Goal: Browse casually

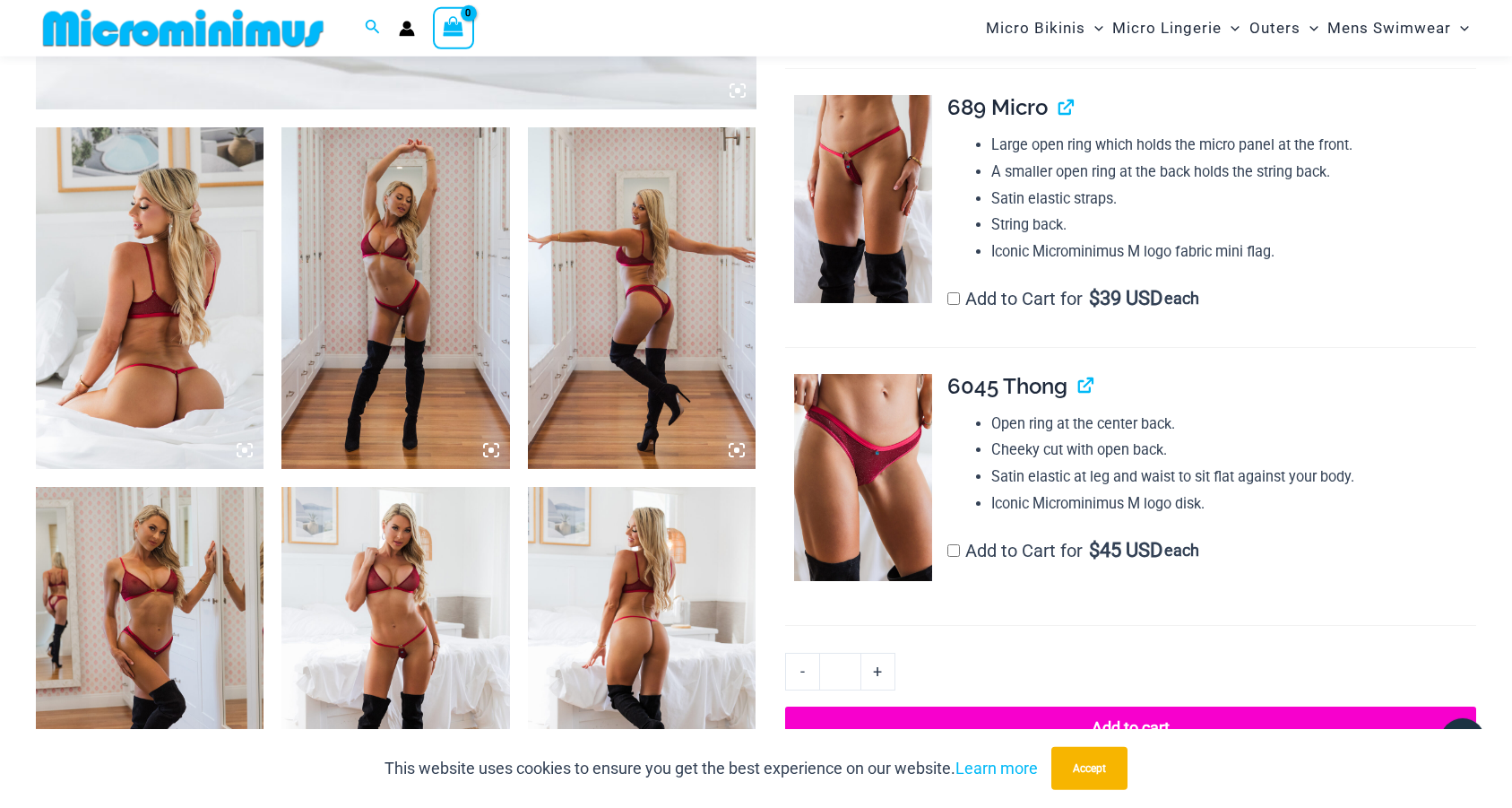
scroll to position [1176, 0]
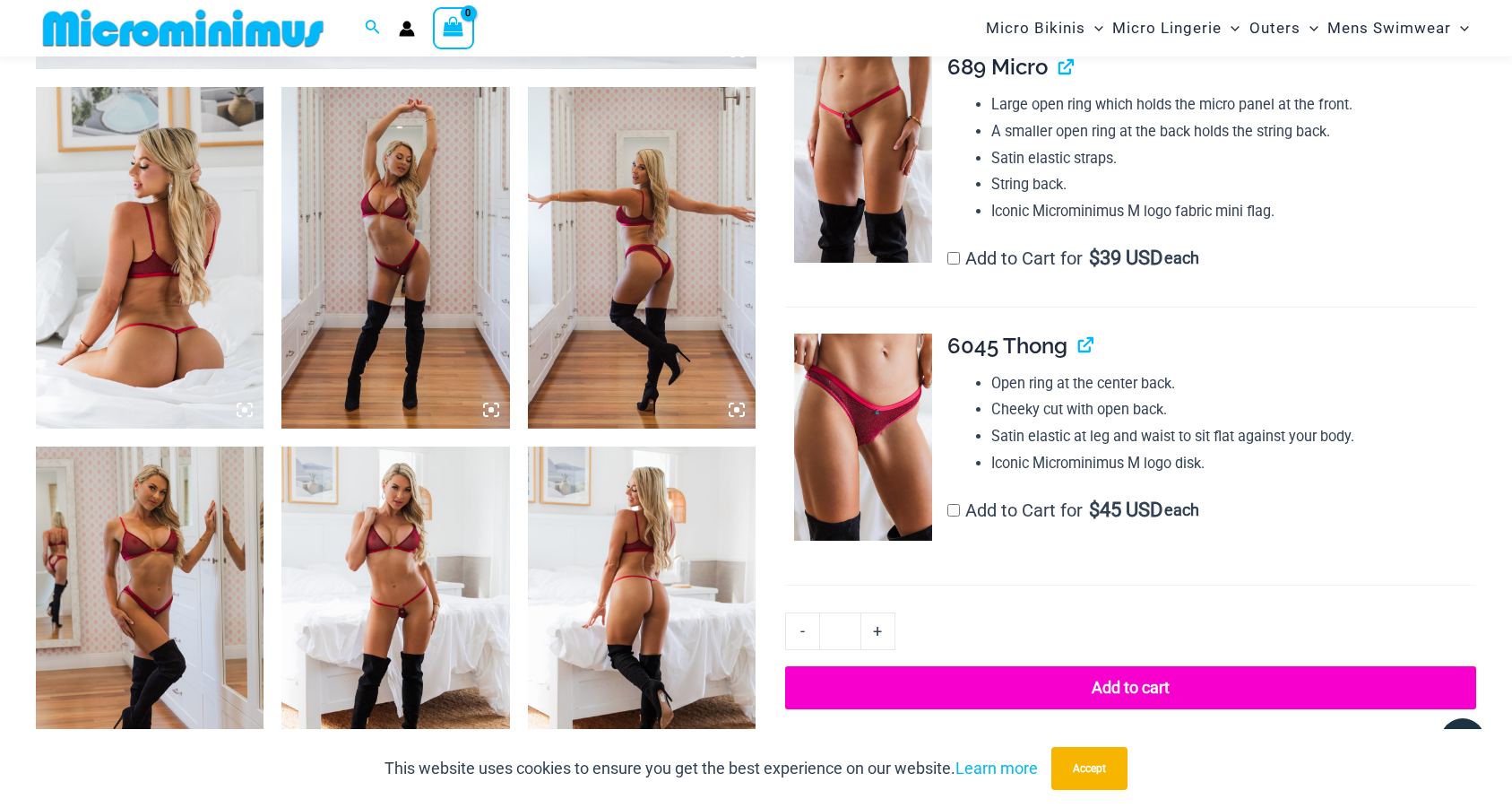
click at [348, 578] on img at bounding box center [395, 618] width 227 height 343
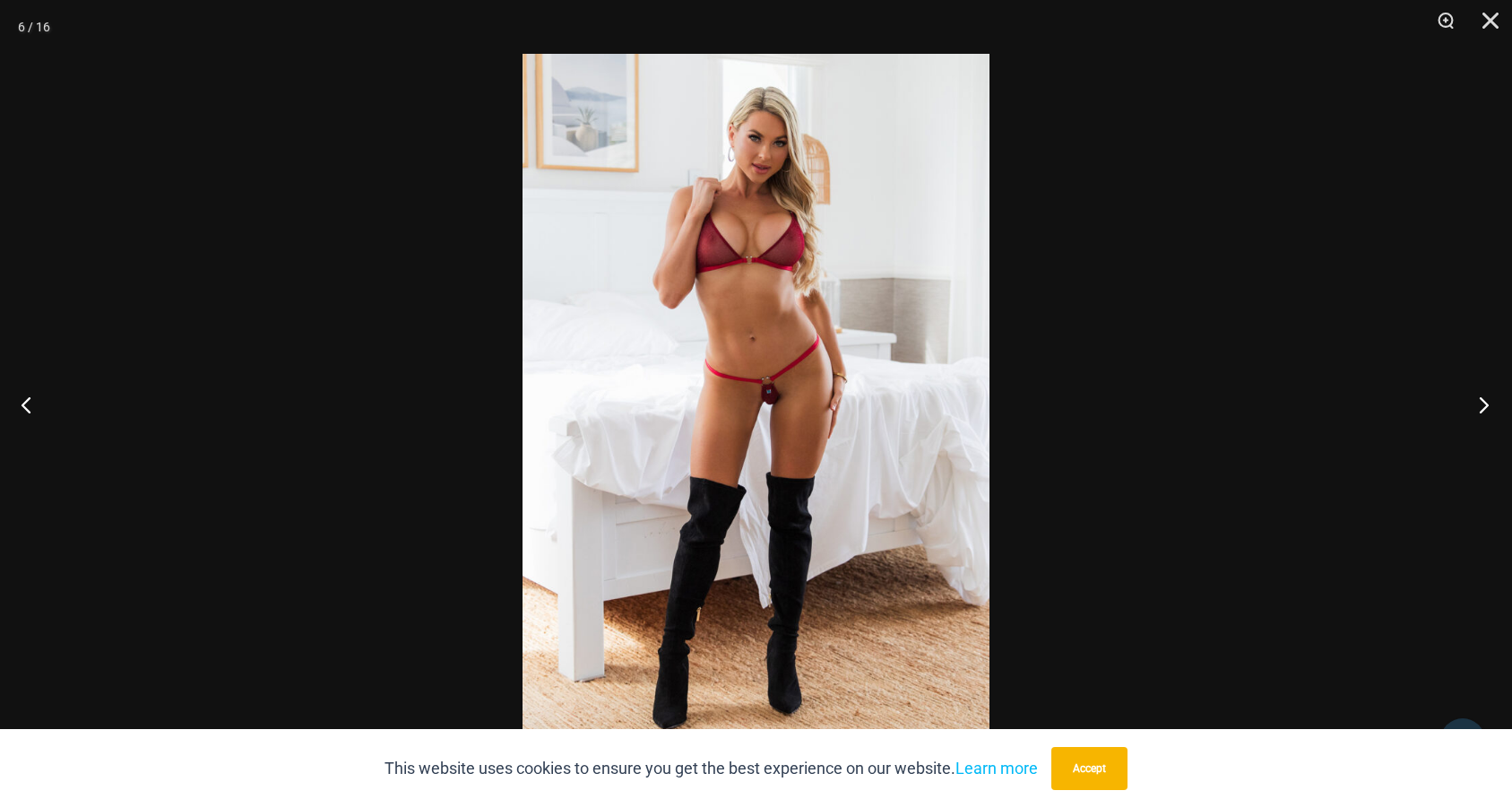
click at [1484, 407] on button "Next" at bounding box center [1479, 405] width 67 height 90
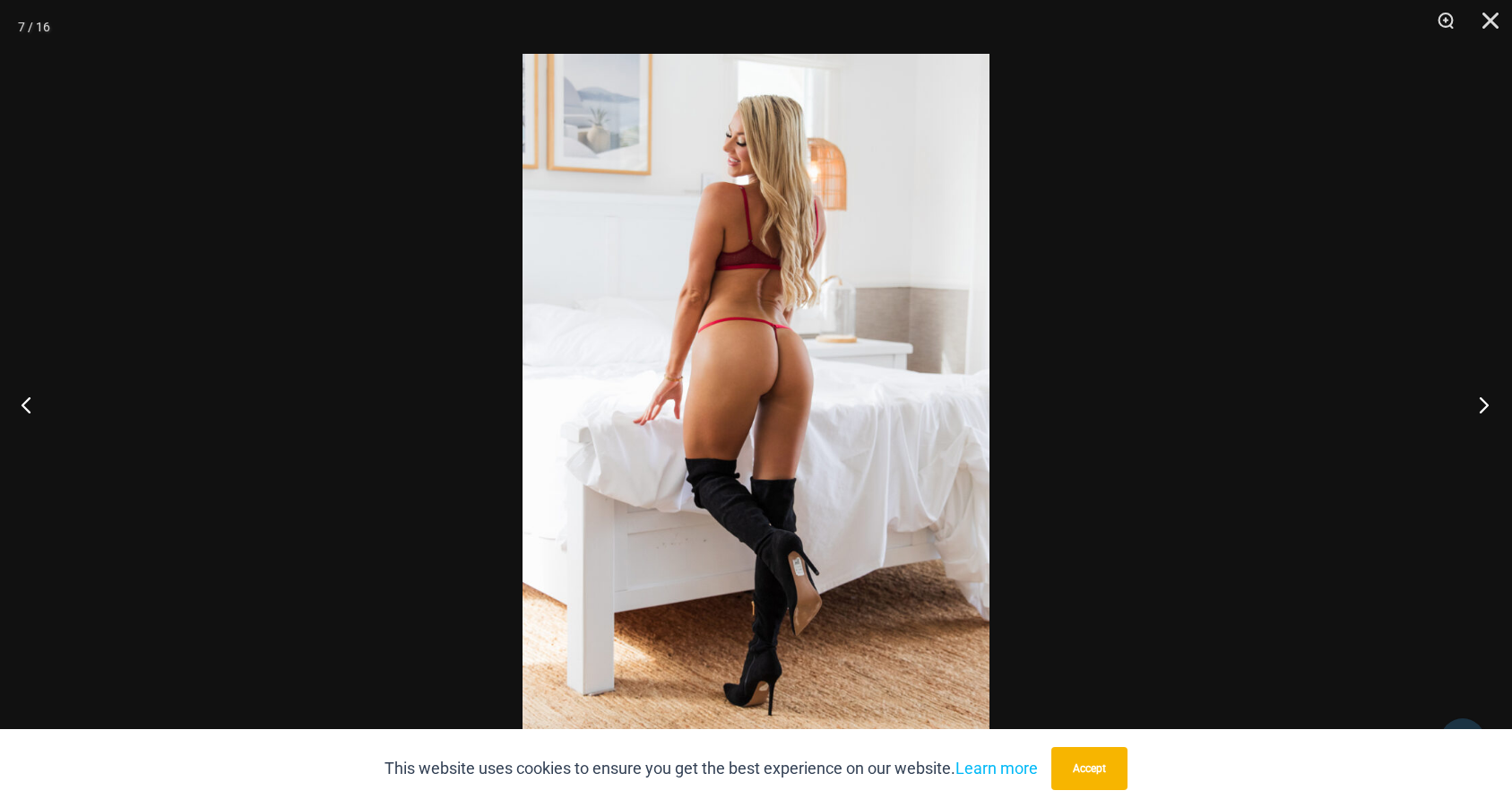
click at [1484, 407] on button "Next" at bounding box center [1479, 405] width 67 height 90
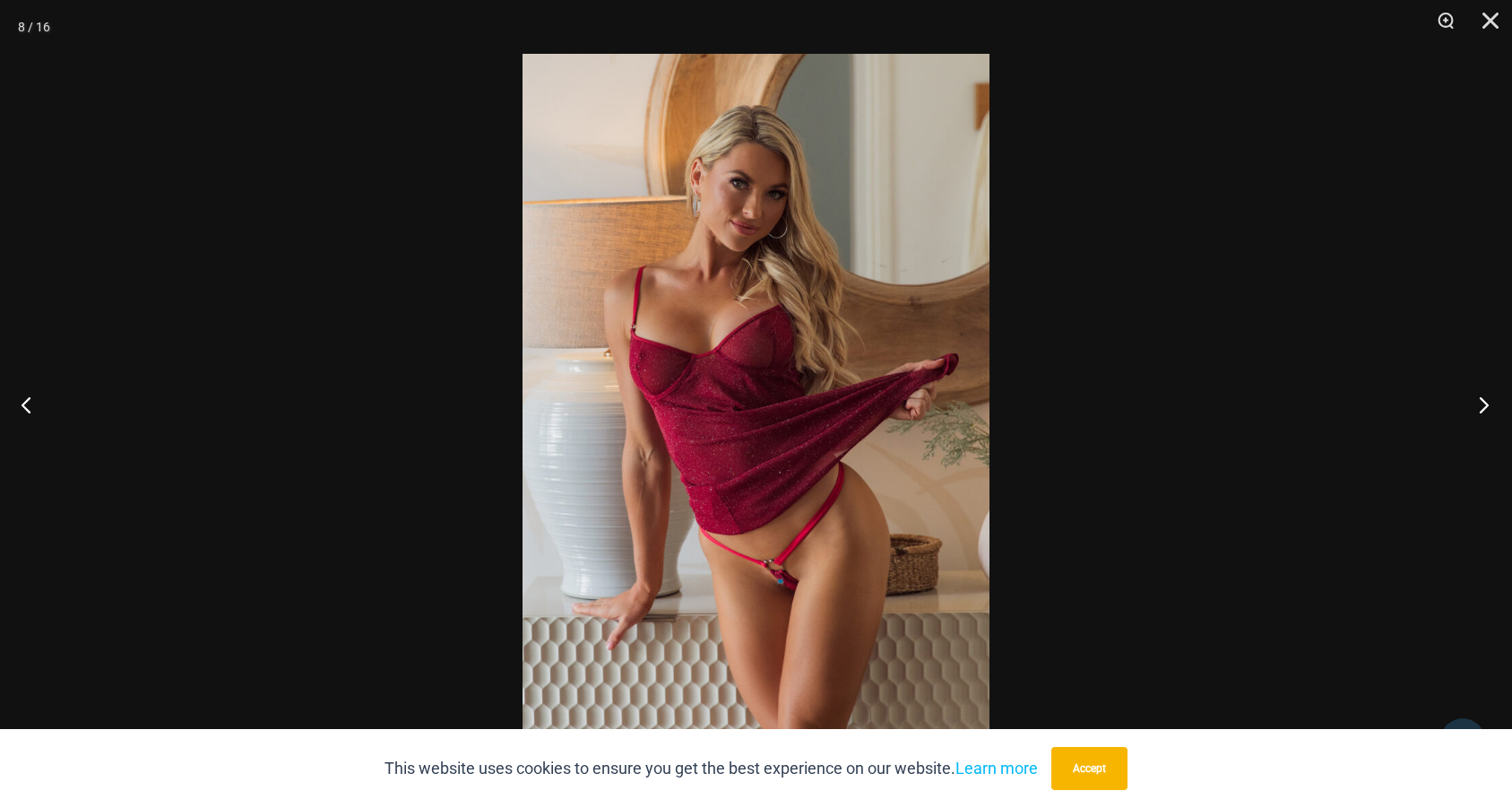
click at [1484, 407] on button "Next" at bounding box center [1479, 405] width 67 height 90
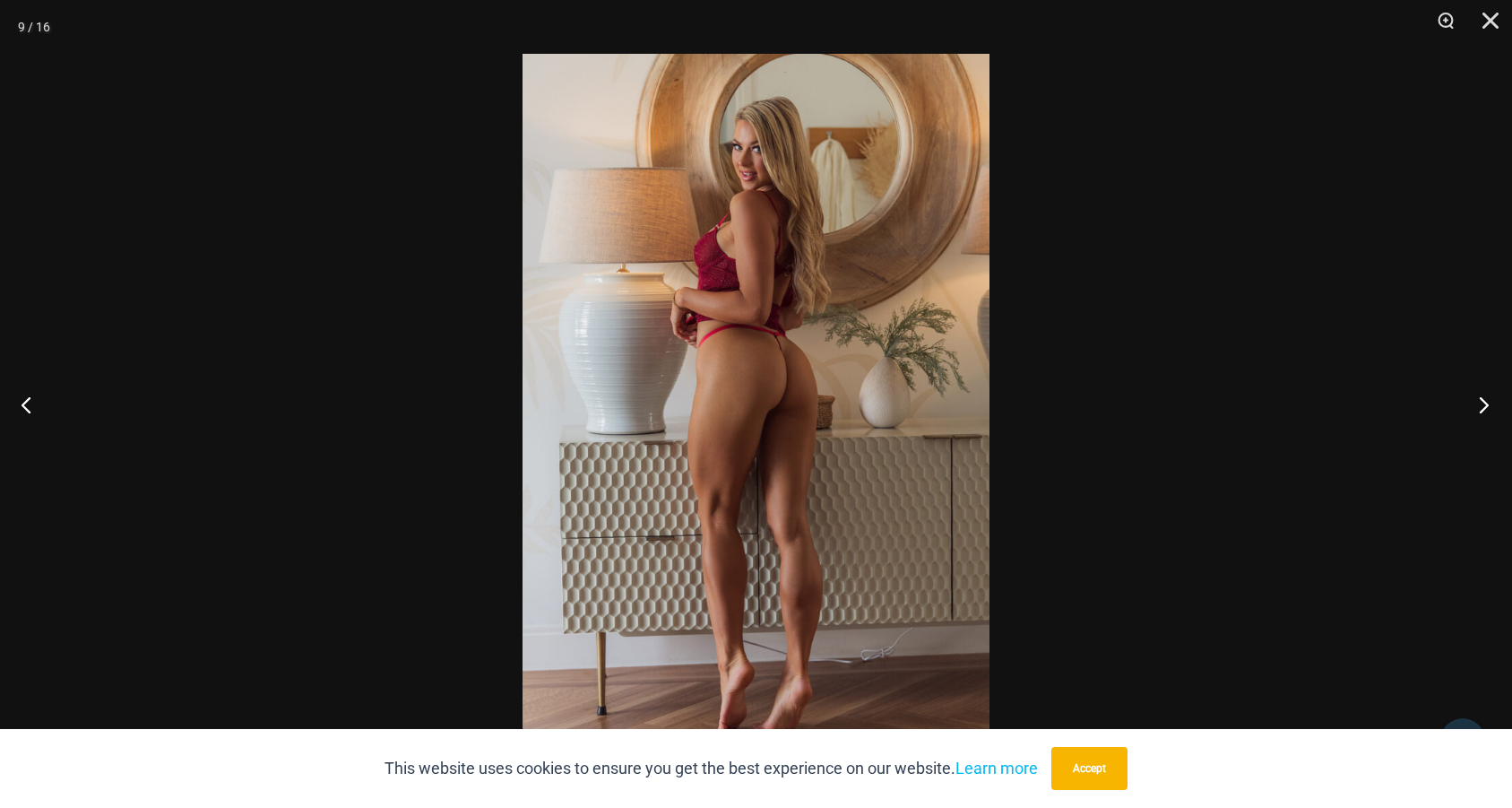
click at [1484, 407] on button "Next" at bounding box center [1479, 405] width 67 height 90
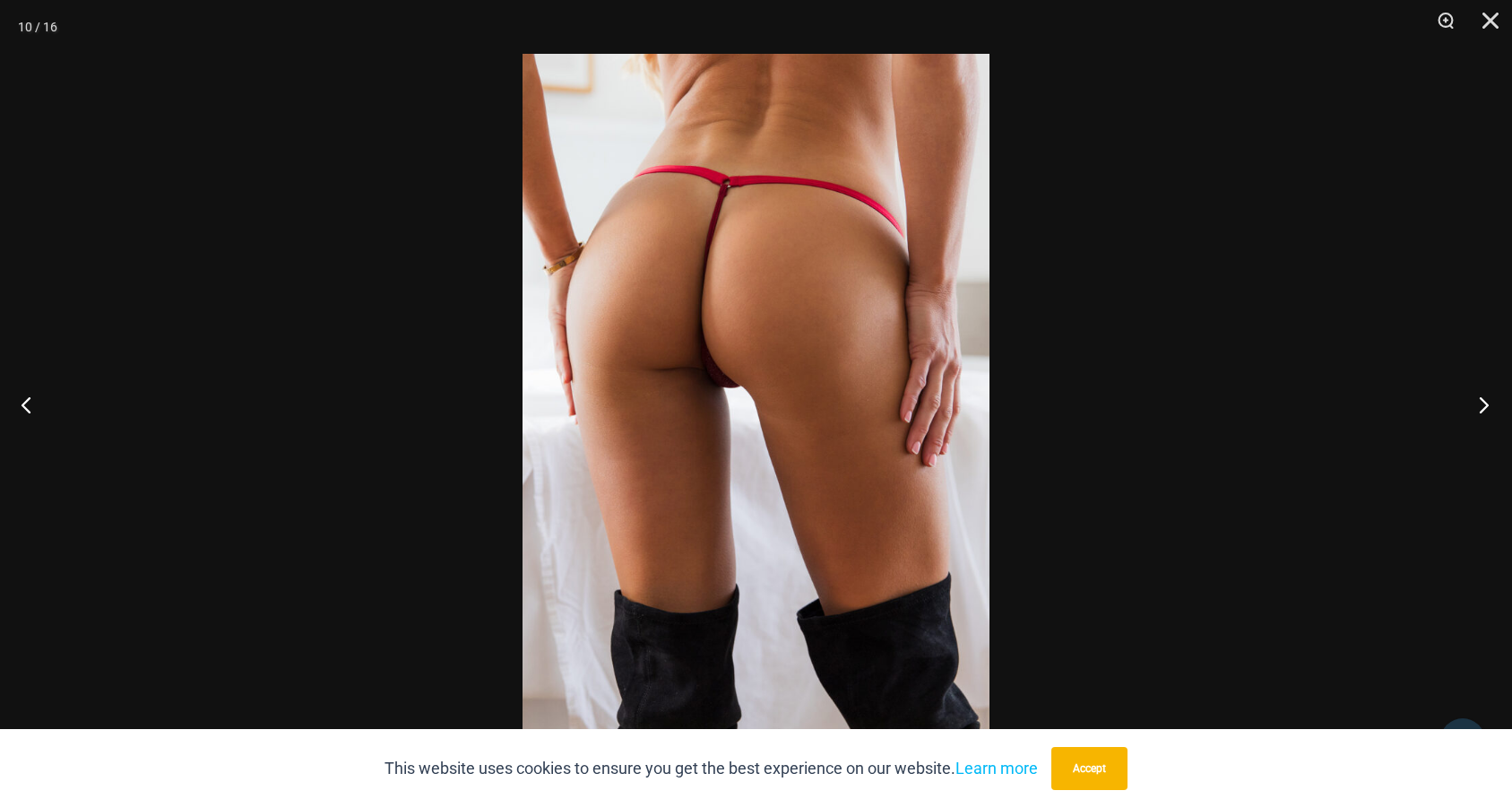
click at [1484, 407] on button "Next" at bounding box center [1479, 405] width 67 height 90
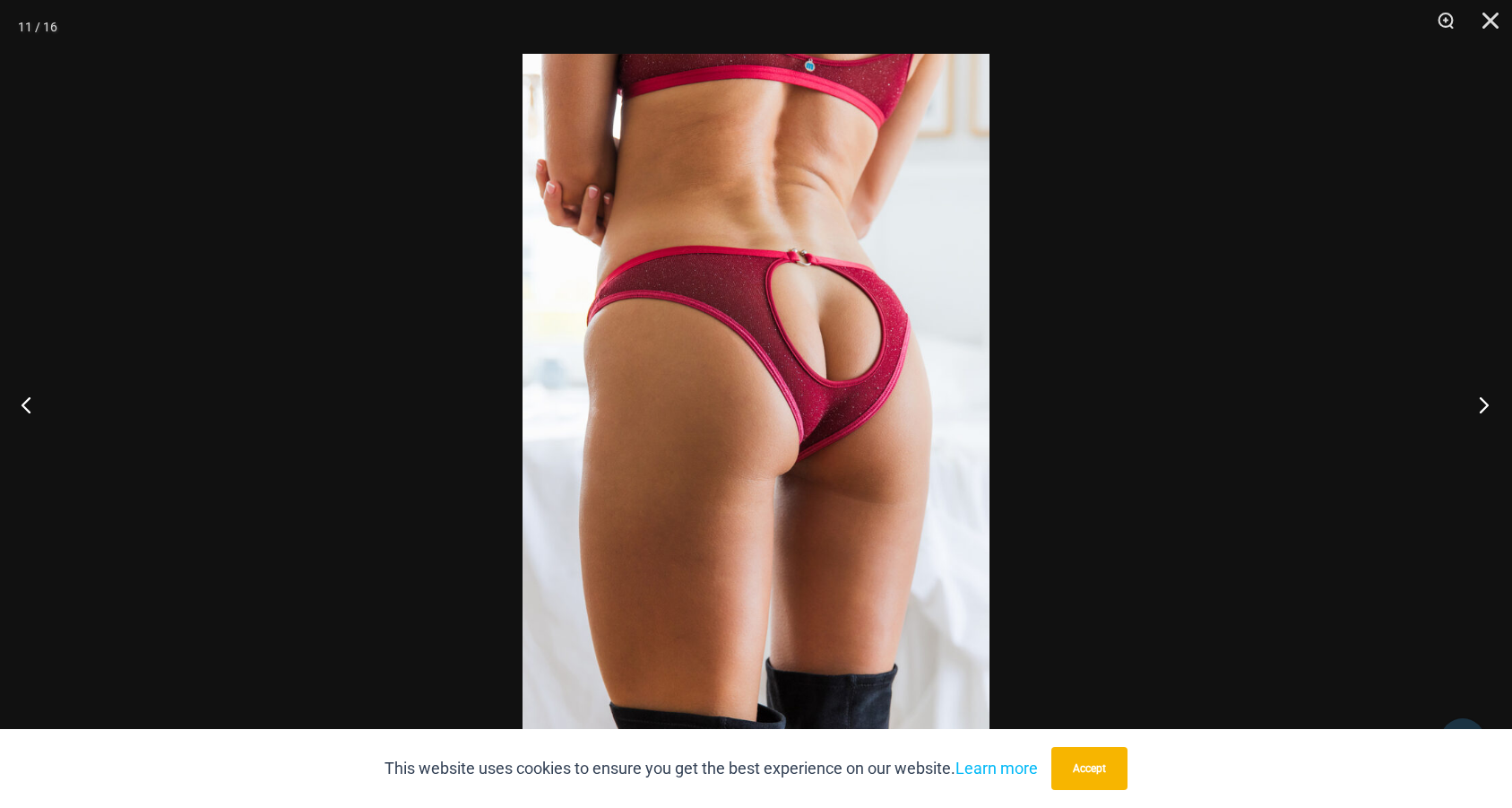
click at [1484, 407] on button "Next" at bounding box center [1479, 405] width 67 height 90
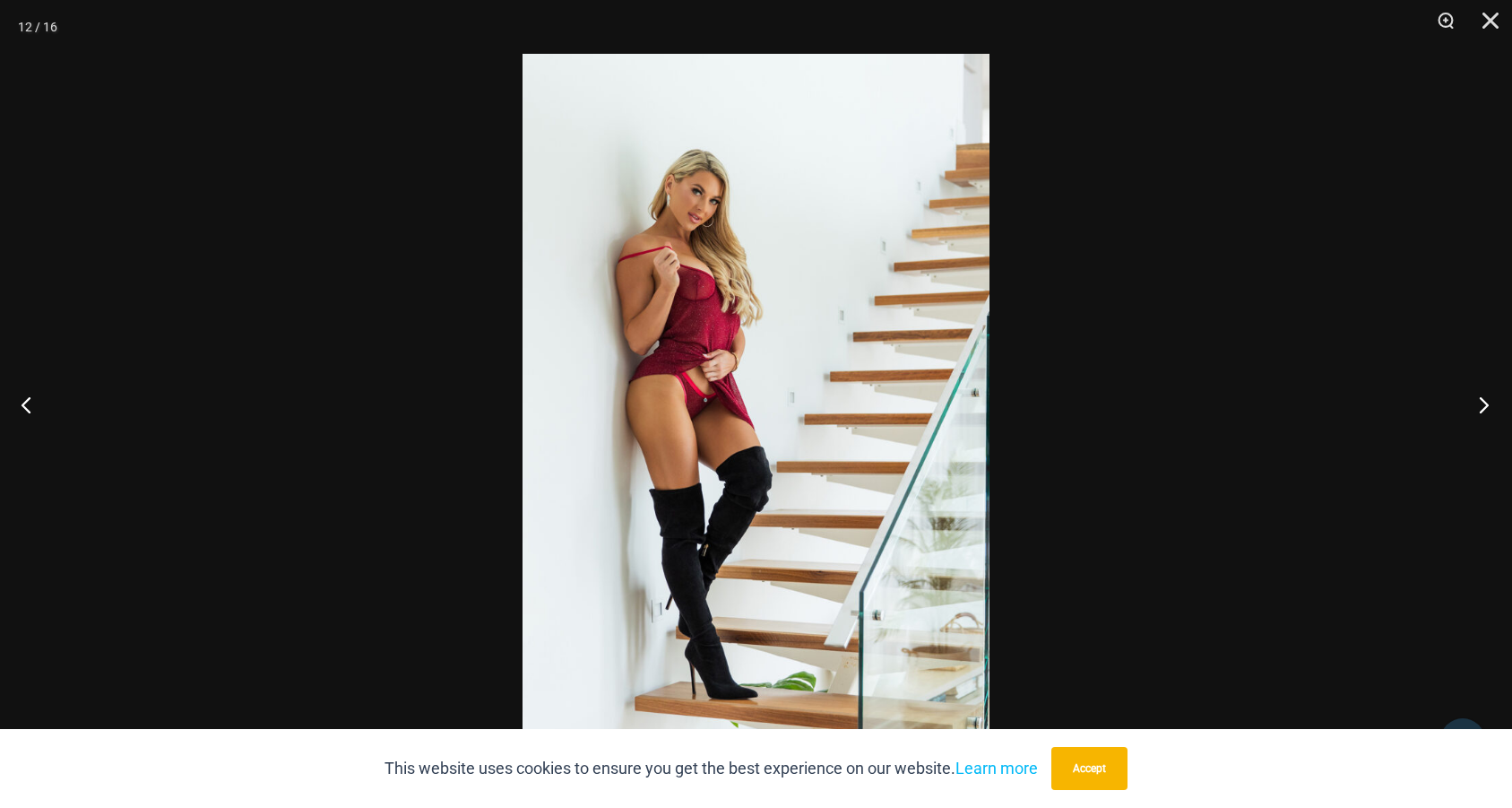
click at [1484, 407] on button "Next" at bounding box center [1479, 405] width 67 height 90
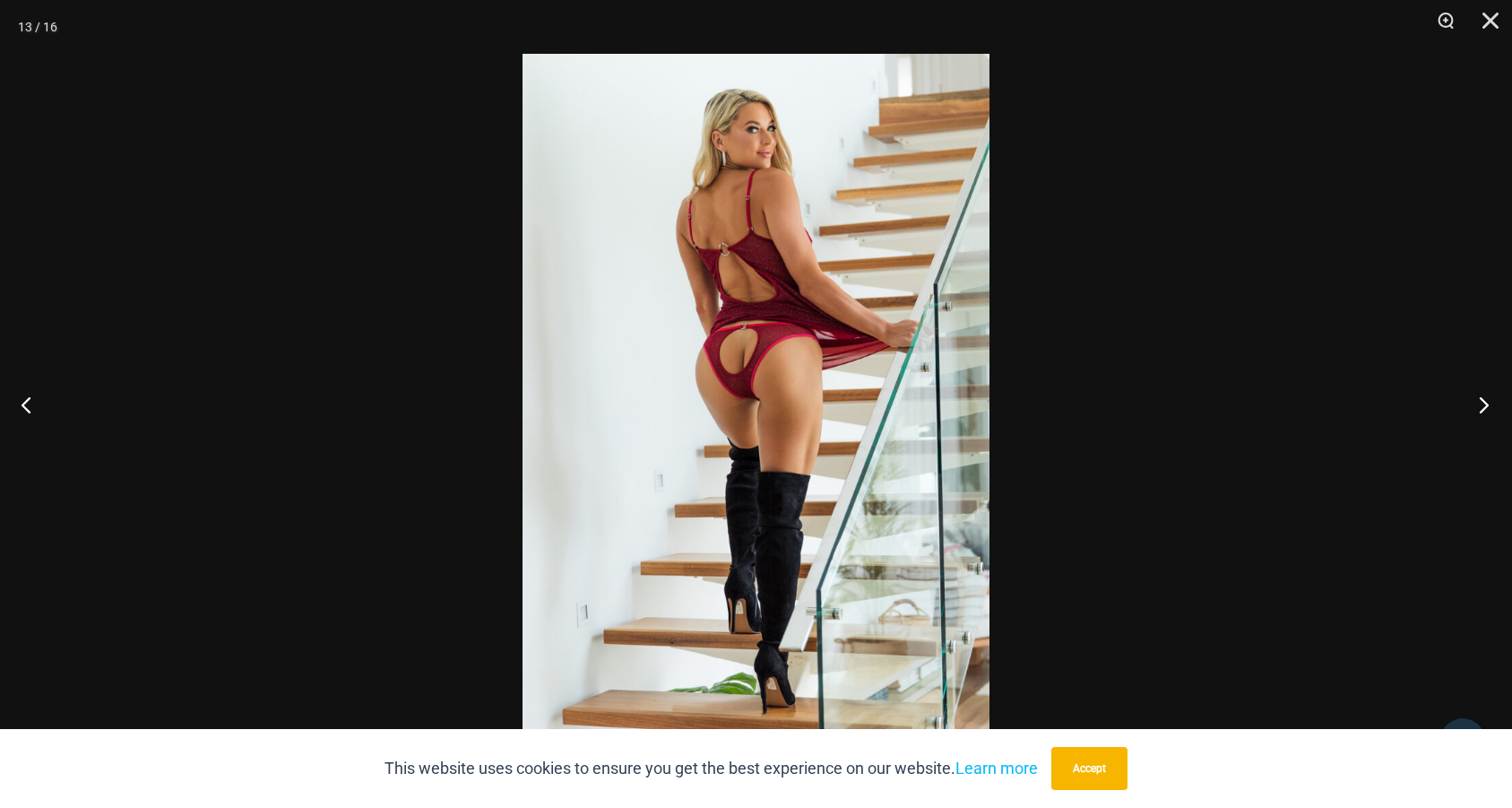
click at [1484, 407] on button "Next" at bounding box center [1479, 405] width 67 height 90
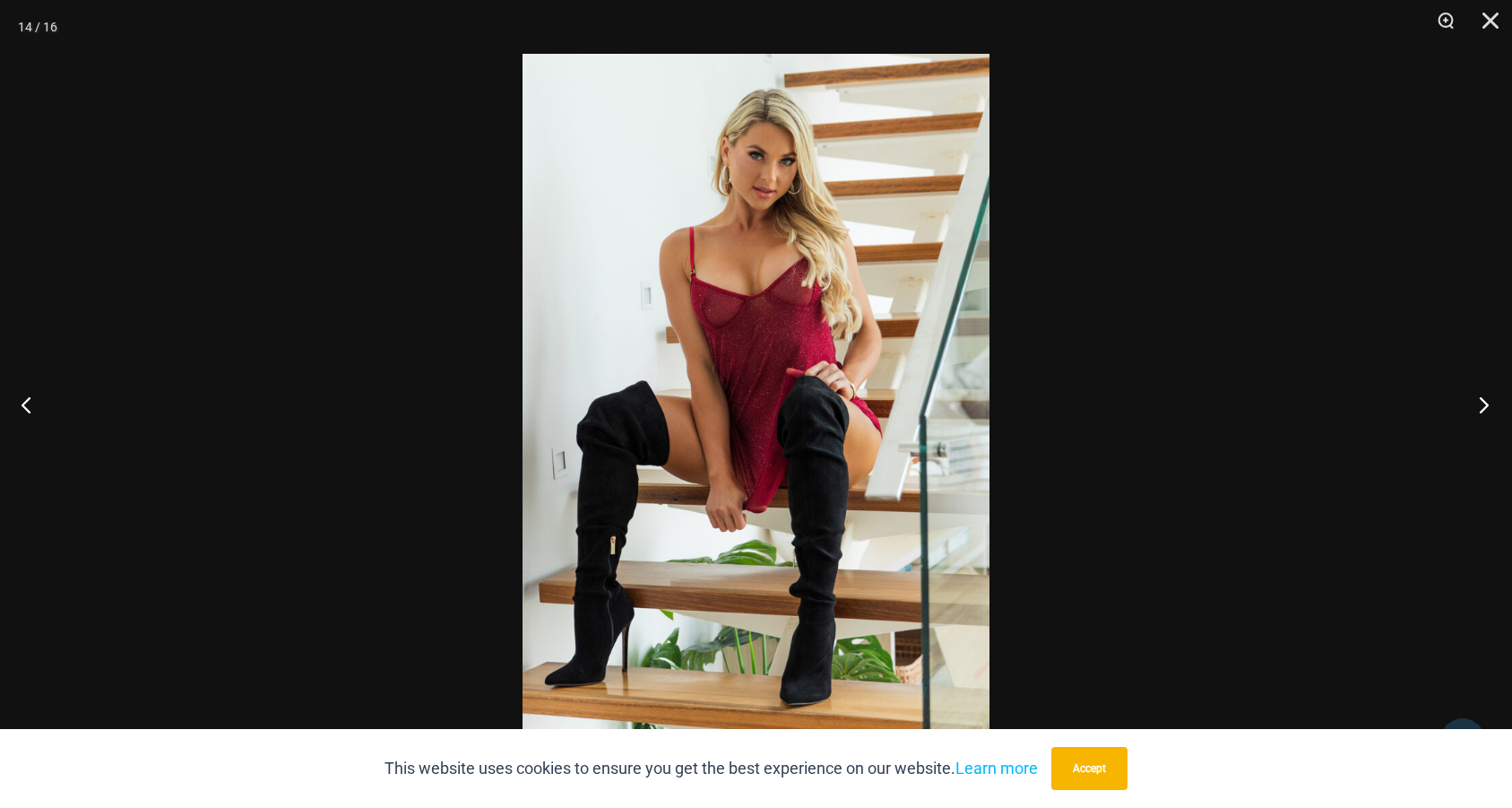
click at [1484, 407] on button "Next" at bounding box center [1479, 405] width 67 height 90
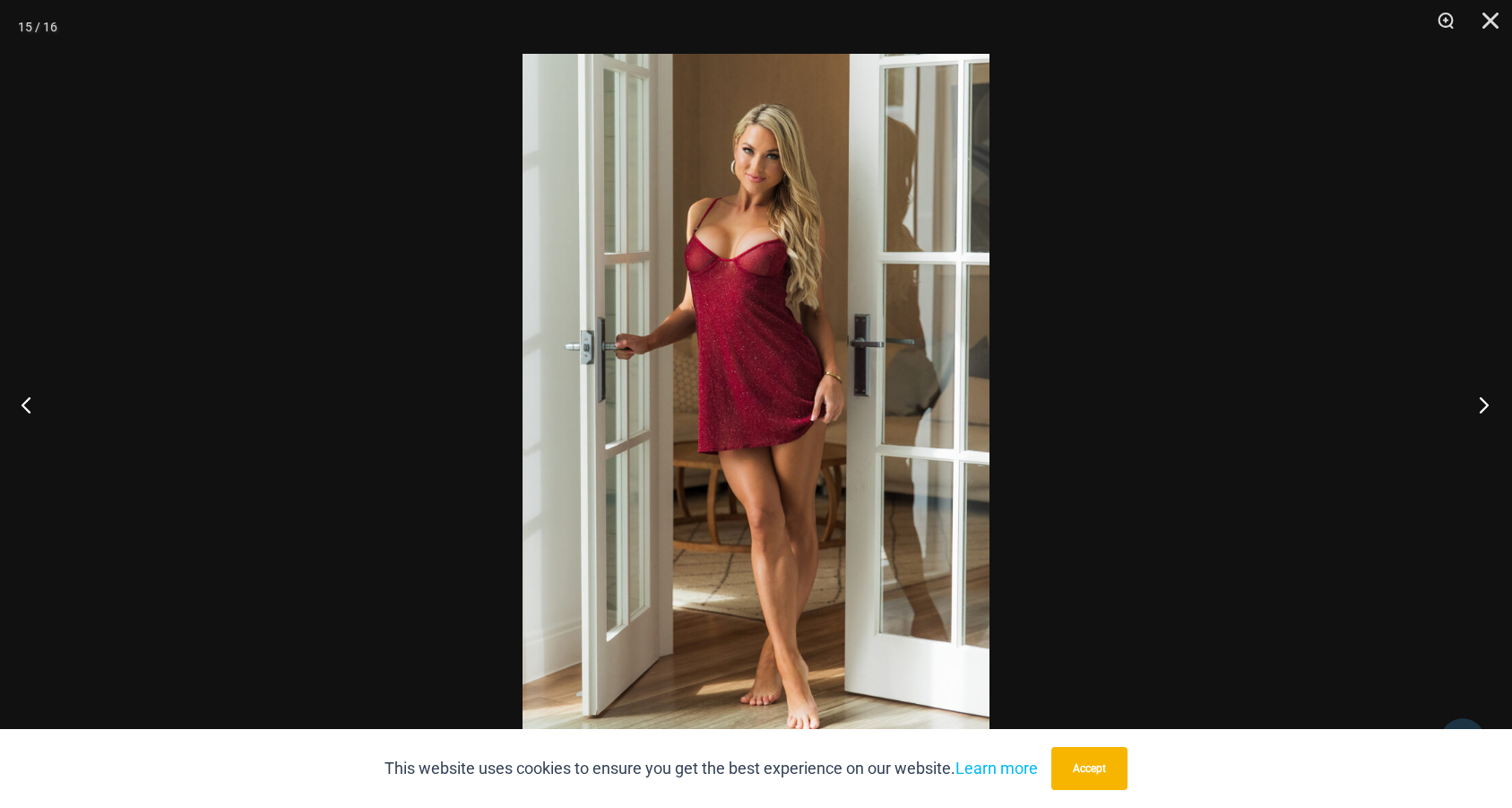
click at [1484, 407] on button "Next" at bounding box center [1479, 405] width 67 height 90
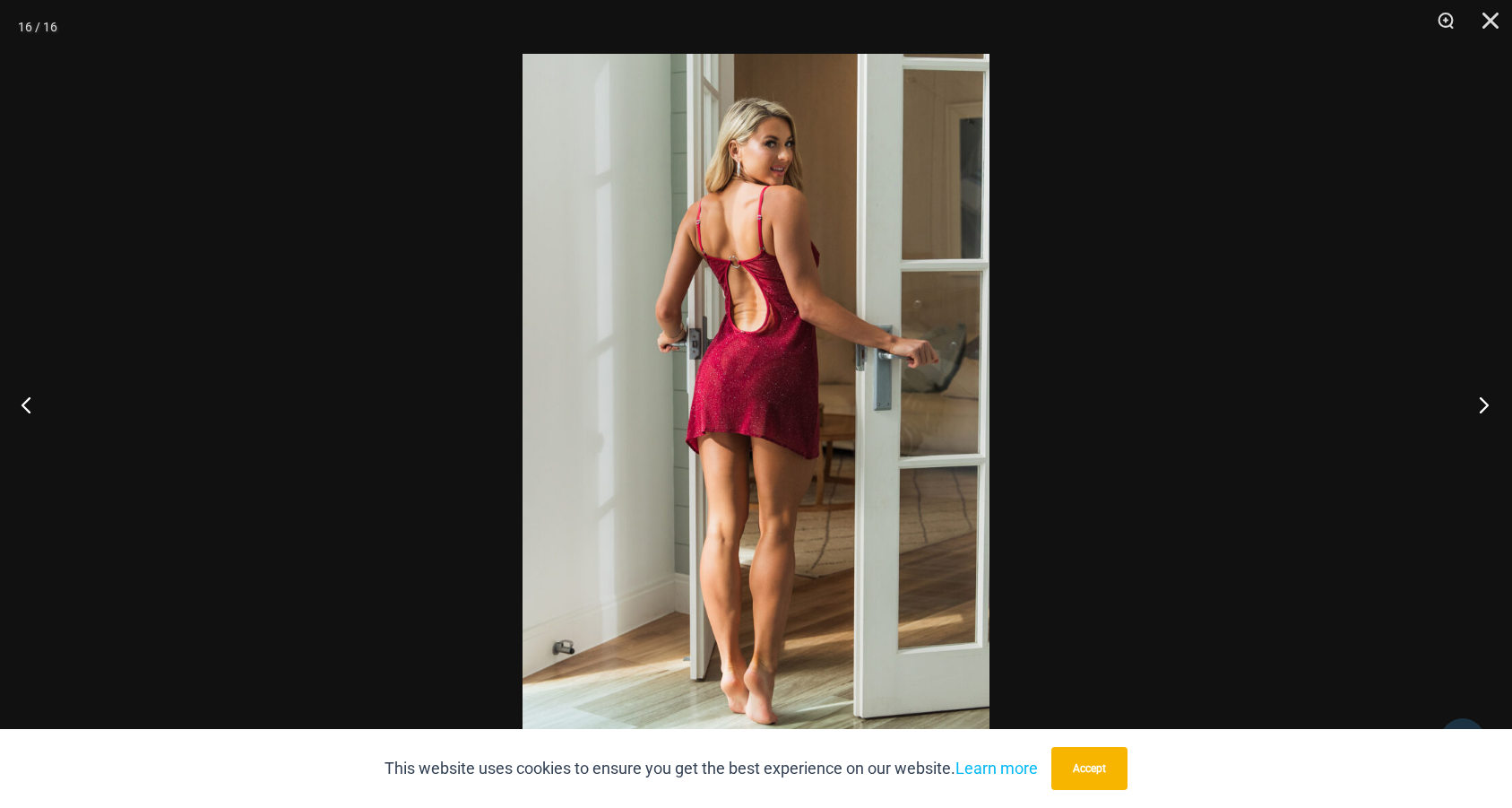
click at [1484, 407] on button "Next" at bounding box center [1479, 405] width 67 height 90
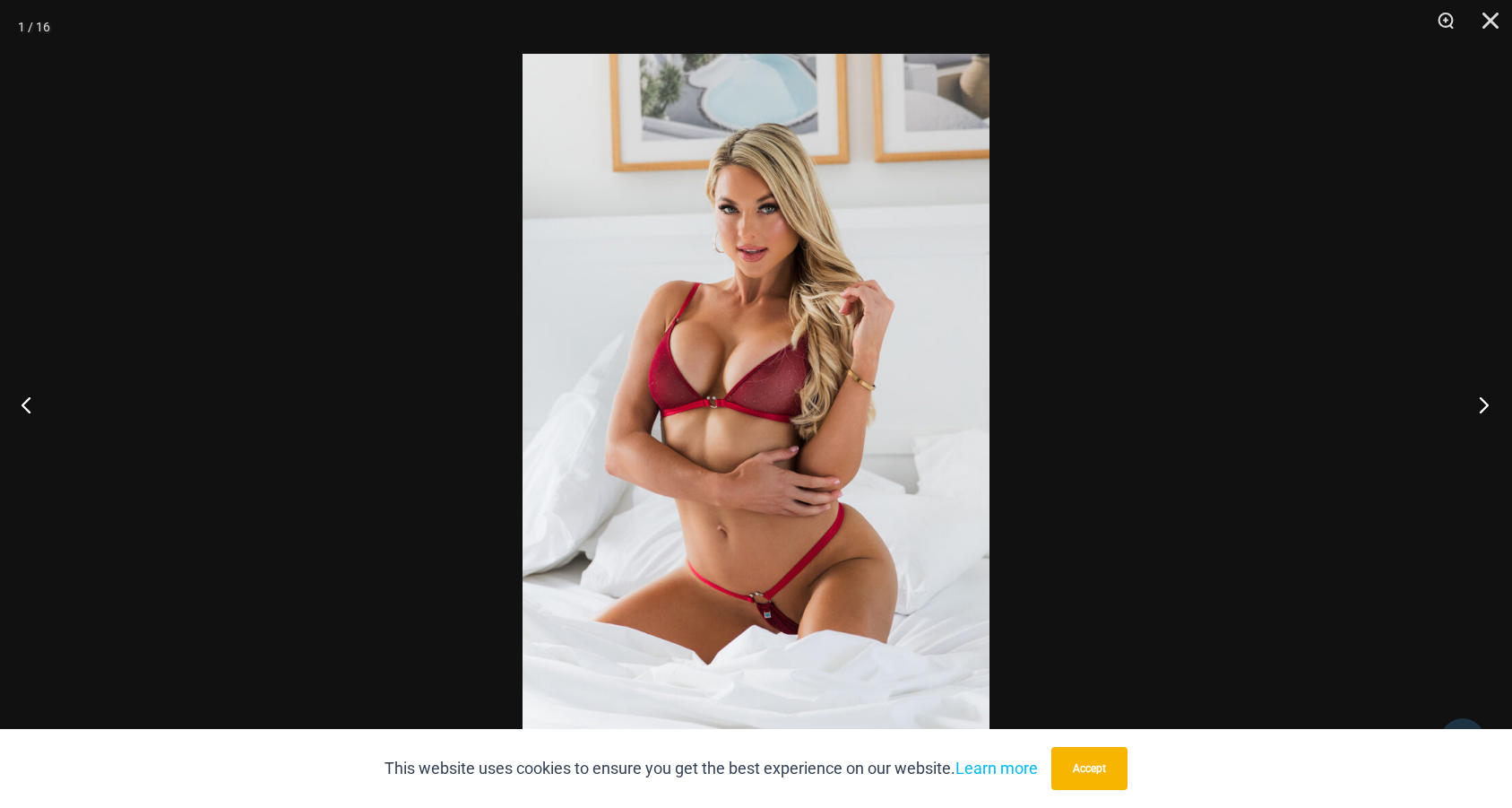
click at [1484, 407] on button "Next" at bounding box center [1479, 405] width 67 height 90
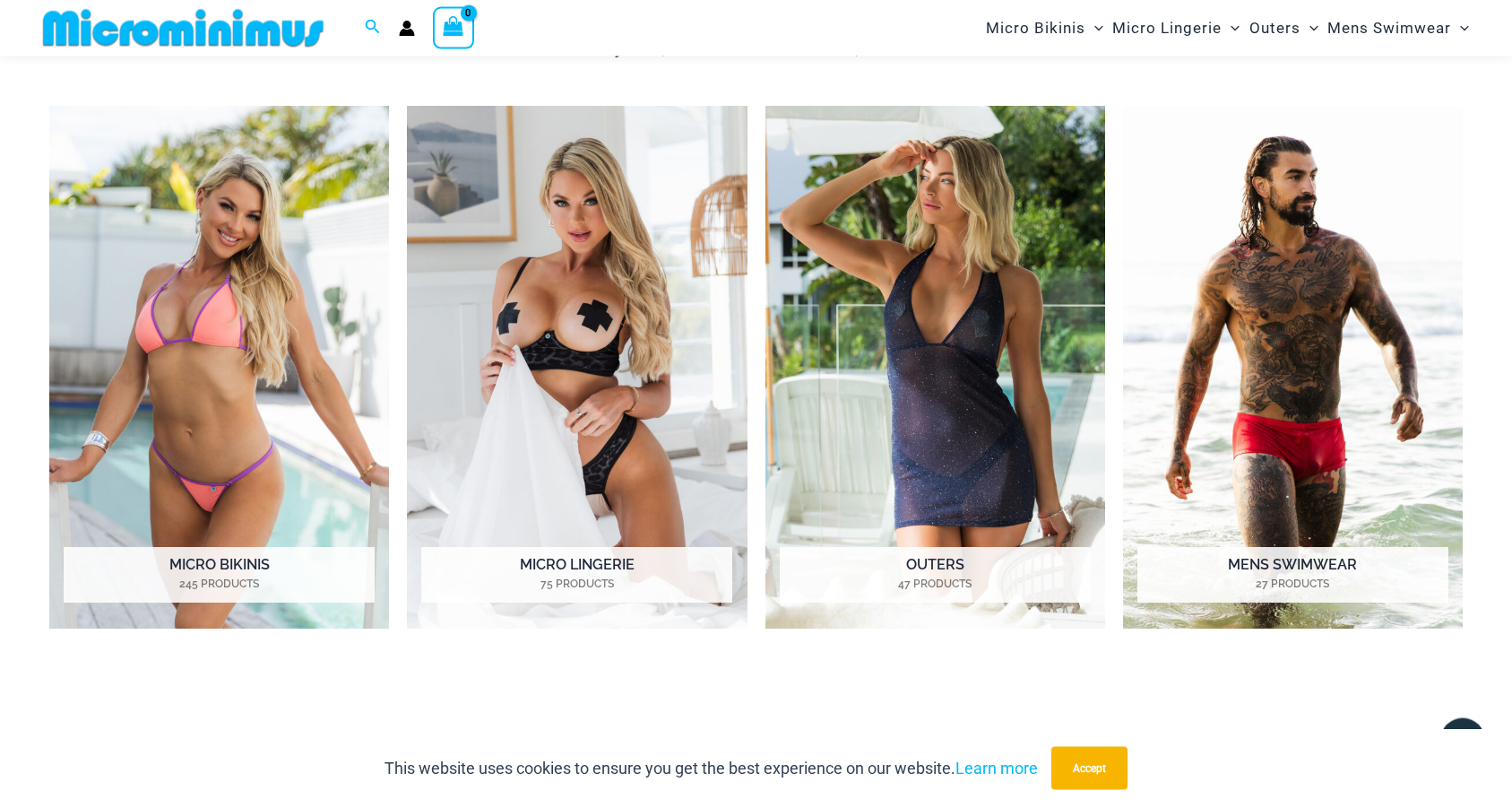
scroll to position [1450, 0]
